Goal: Task Accomplishment & Management: Manage account settings

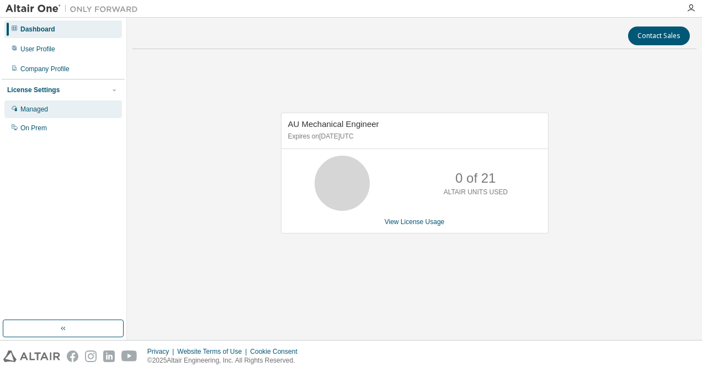
click at [84, 102] on div "Managed" at bounding box center [63, 109] width 118 height 18
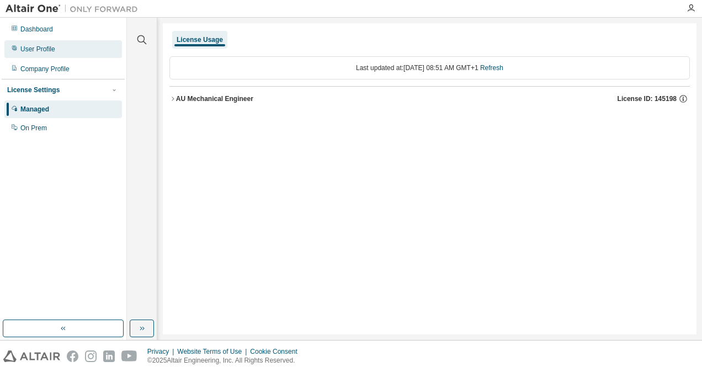
click at [66, 51] on div "User Profile" at bounding box center [63, 49] width 118 height 18
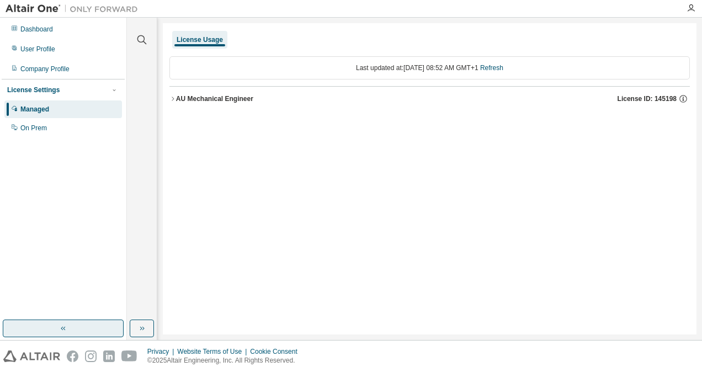
click at [88, 330] on button "button" at bounding box center [63, 329] width 121 height 18
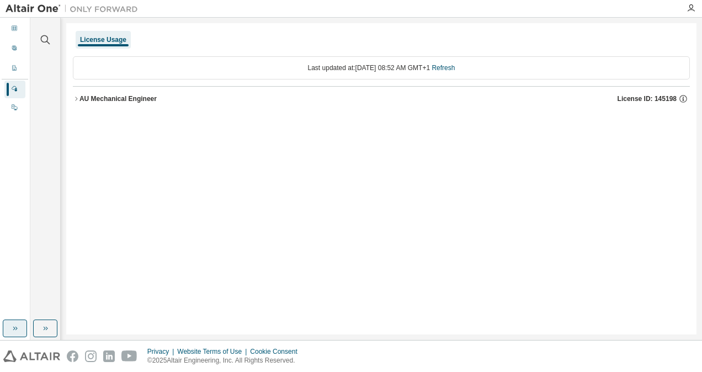
click at [24, 330] on button "button" at bounding box center [15, 329] width 24 height 18
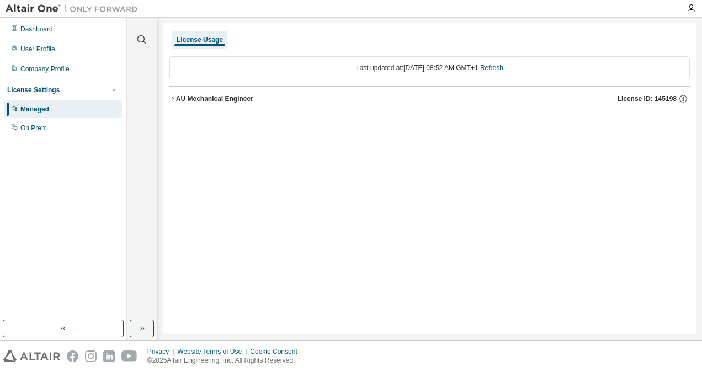
click at [51, 354] on img at bounding box center [31, 357] width 57 height 12
